Goal: Information Seeking & Learning: Find specific fact

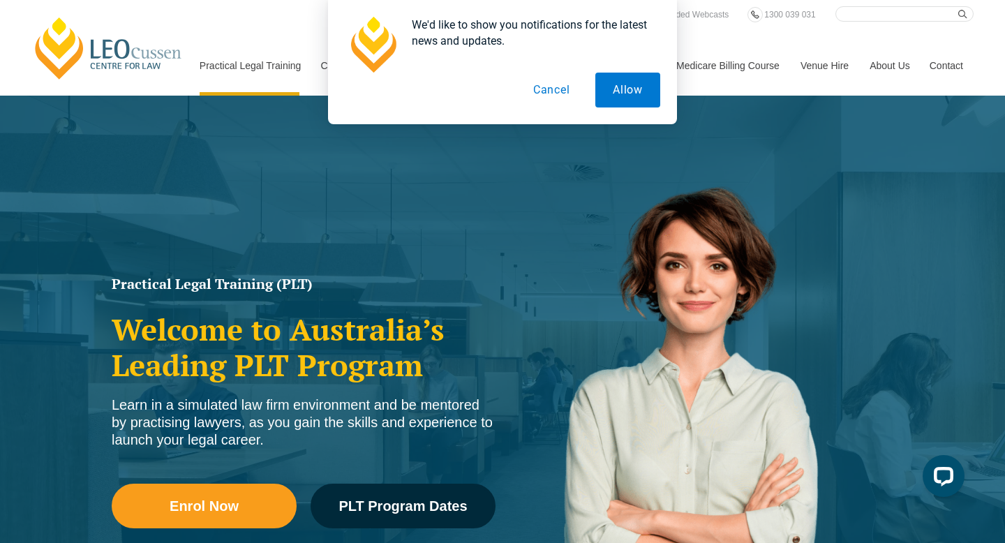
click at [546, 89] on button "Cancel" at bounding box center [552, 90] width 72 height 35
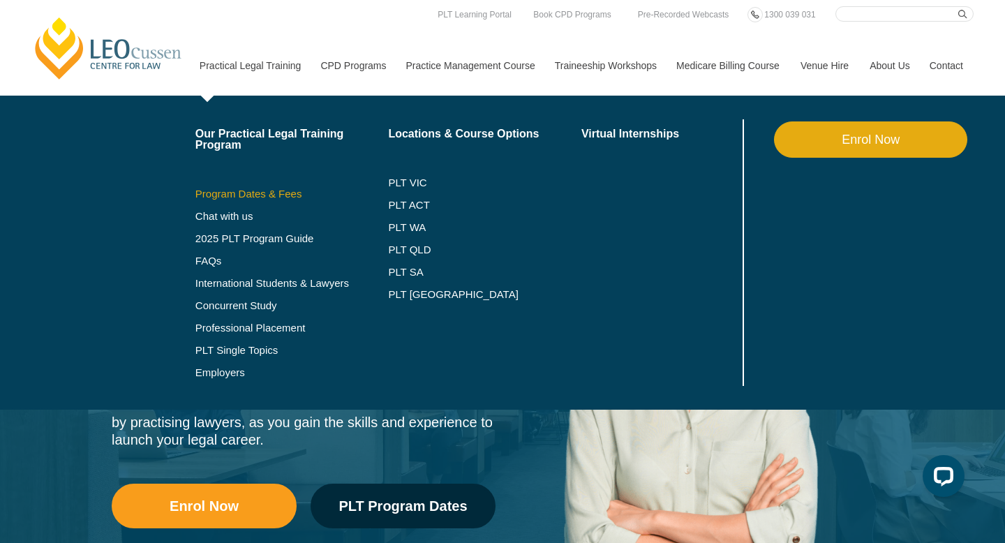
click at [244, 191] on link "Program Dates & Fees" at bounding box center [291, 193] width 193 height 11
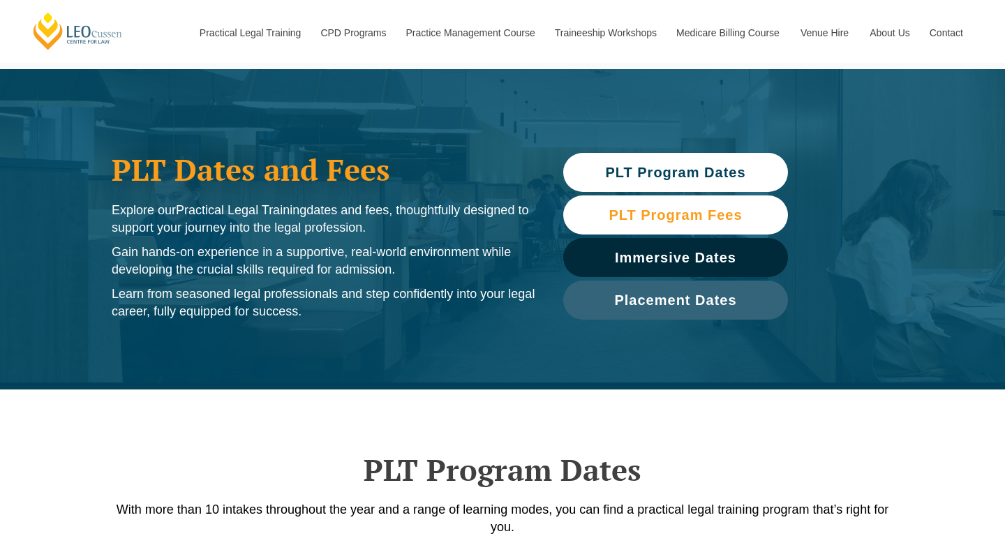
click at [601, 219] on span "PLT Program Fees" at bounding box center [675, 215] width 211 height 14
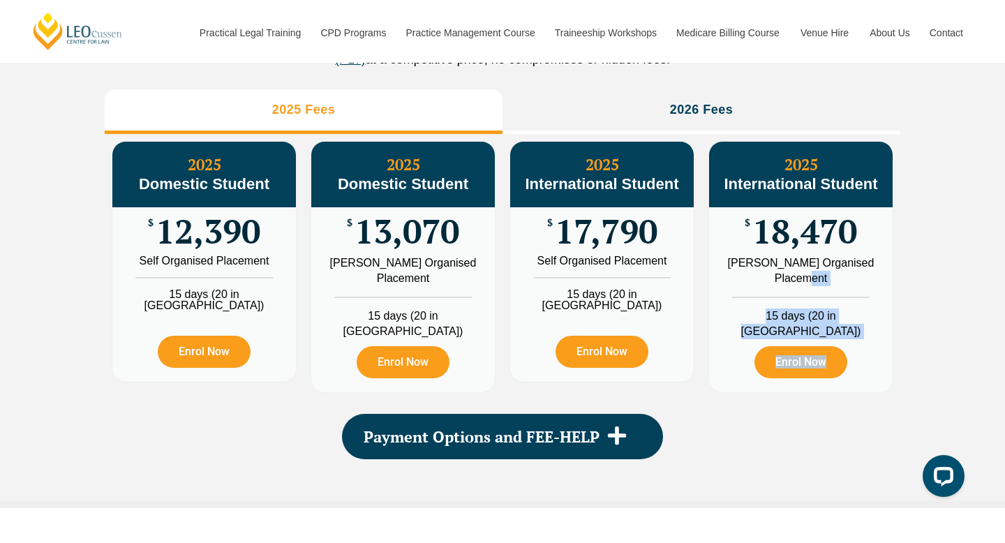
scroll to position [2139, 0]
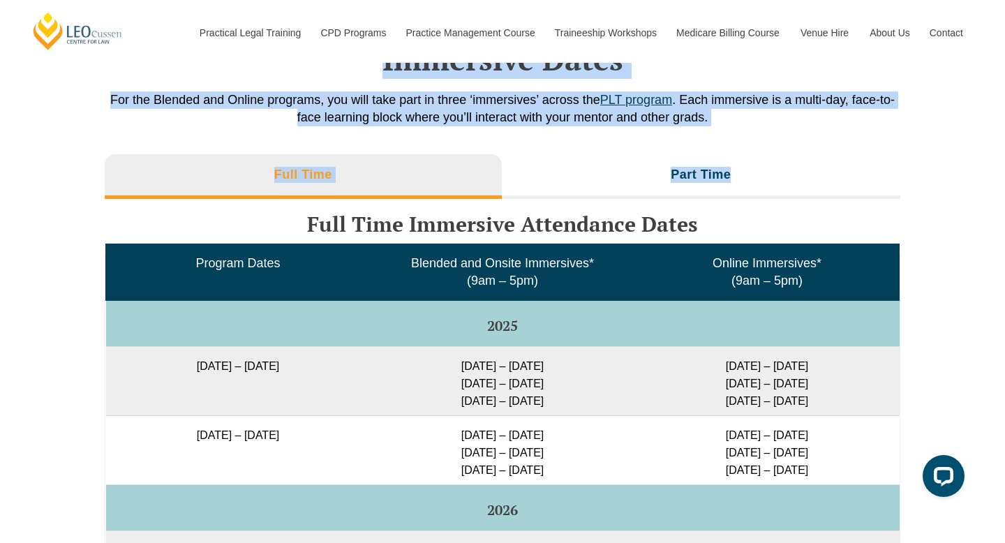
drag, startPoint x: 1004, startPoint y: 181, endPoint x: 947, endPoint y: 188, distance: 57.6
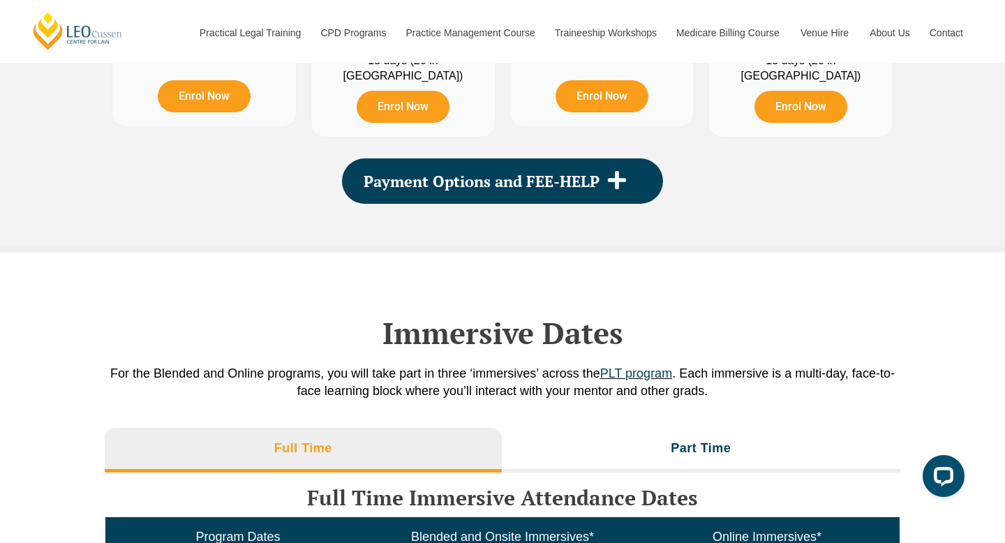
scroll to position [1712, 0]
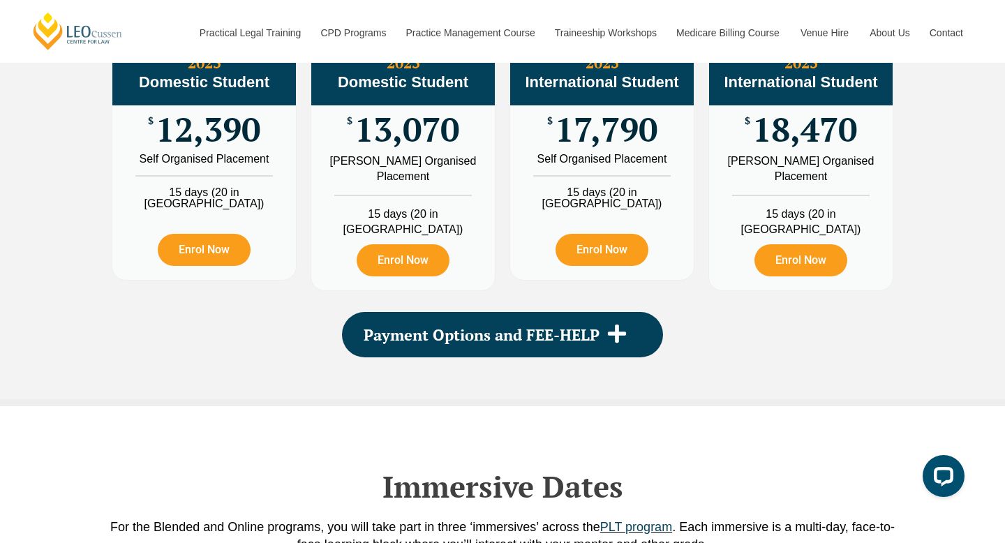
click at [63, 314] on div "PLT Program Fees When it comes to fees, [PERSON_NAME] makes it easy and clear –…" at bounding box center [502, 106] width 1005 height 600
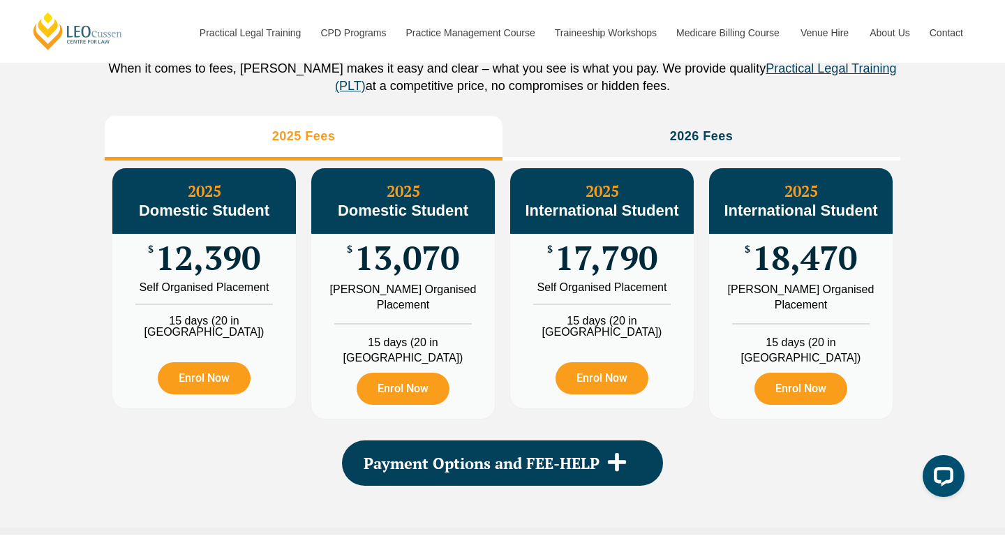
scroll to position [1549, 0]
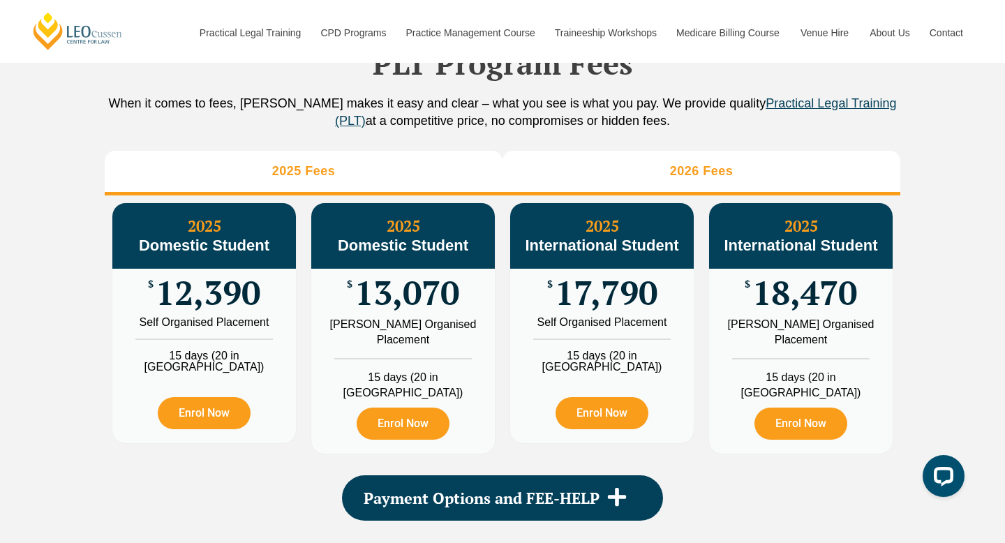
click at [682, 179] on h3 "2026 Fees" at bounding box center [701, 171] width 63 height 16
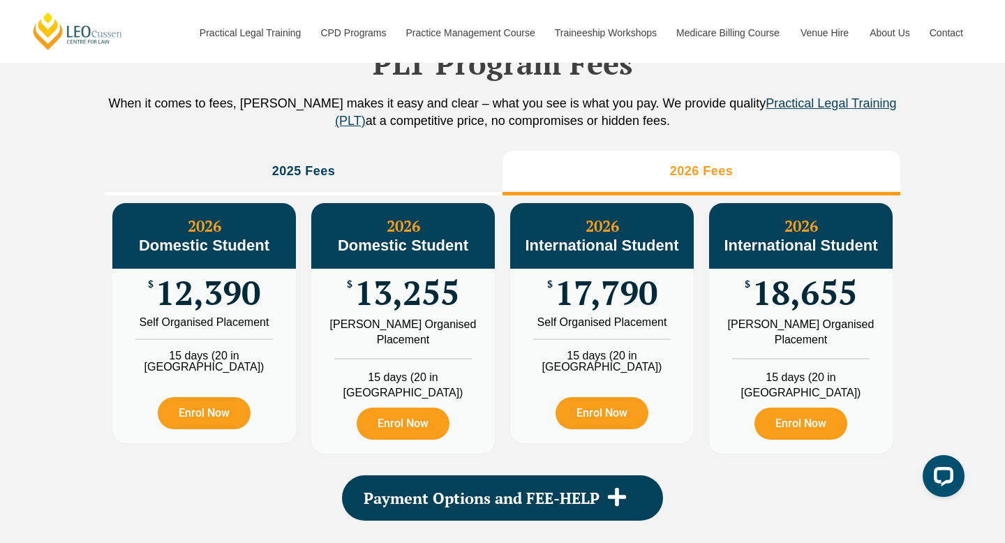
click at [966, 197] on div "PLT Program Fees When it comes to fees, [PERSON_NAME] makes it easy and clear –…" at bounding box center [502, 269] width 1005 height 600
drag, startPoint x: 960, startPoint y: 163, endPoint x: 456, endPoint y: 444, distance: 577.2
click at [456, 444] on div "PLT Program Fees When it comes to fees, [PERSON_NAME] makes it easy and clear –…" at bounding box center [502, 269] width 1005 height 600
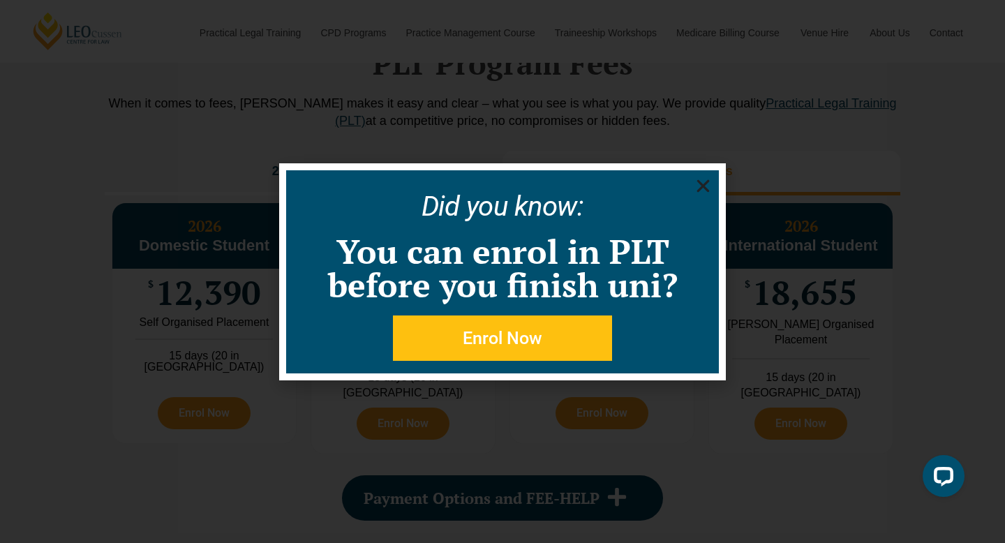
click at [974, 399] on div "Did you know: You can enrol in PLT before you finish uni? Enrol Now" at bounding box center [502, 271] width 1005 height 543
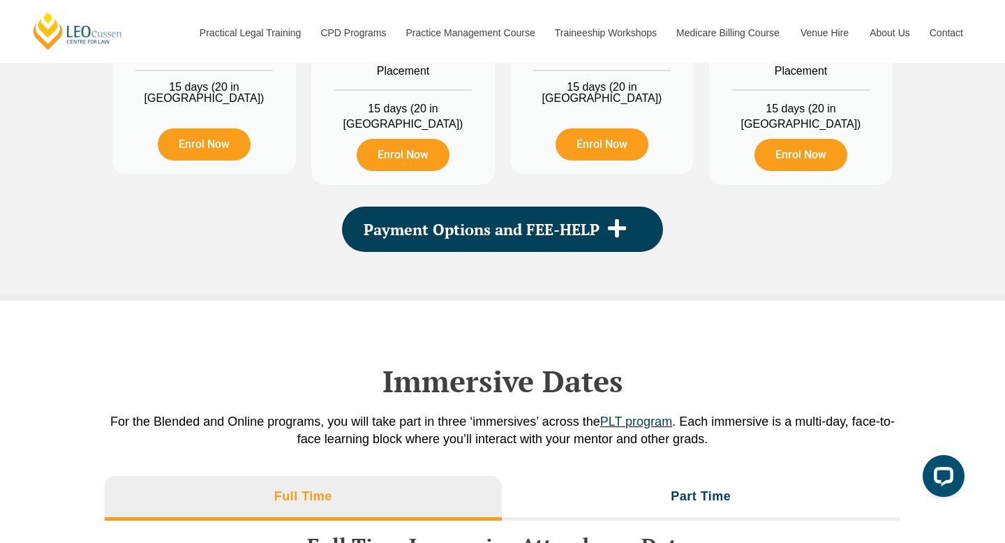
scroll to position [1818, 0]
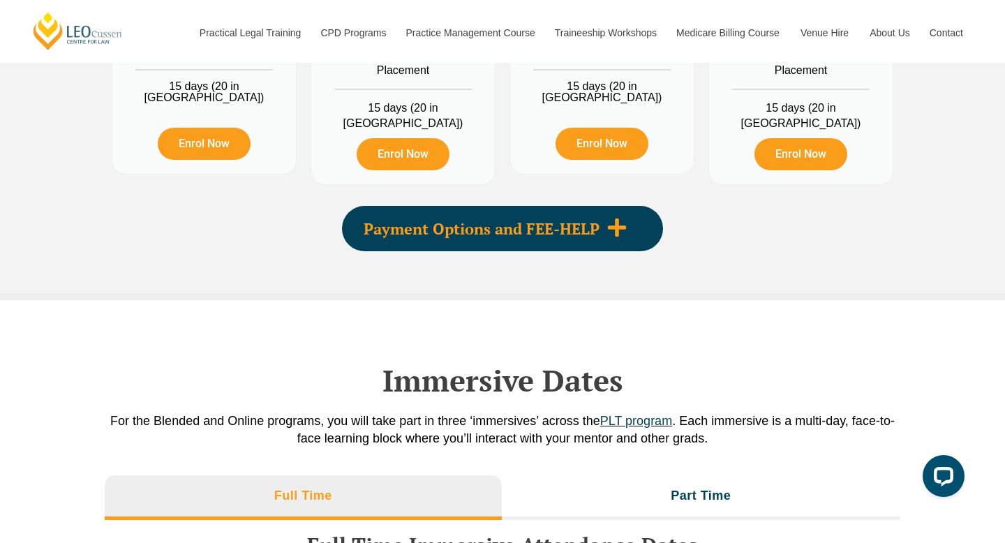
click at [615, 251] on div "Payment Options and FEE-HELP" at bounding box center [502, 228] width 321 height 45
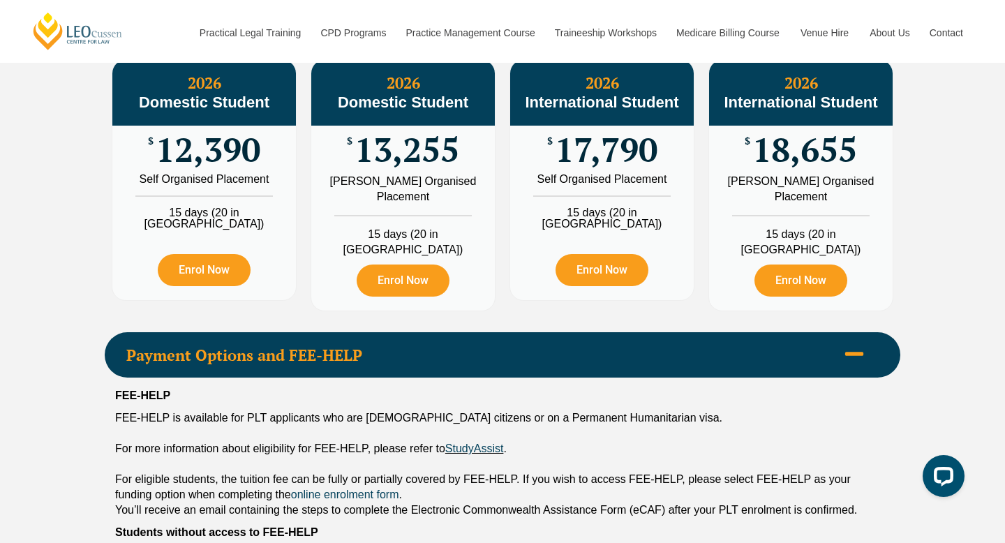
scroll to position [1679, 0]
